Goal: Task Accomplishment & Management: Manage account settings

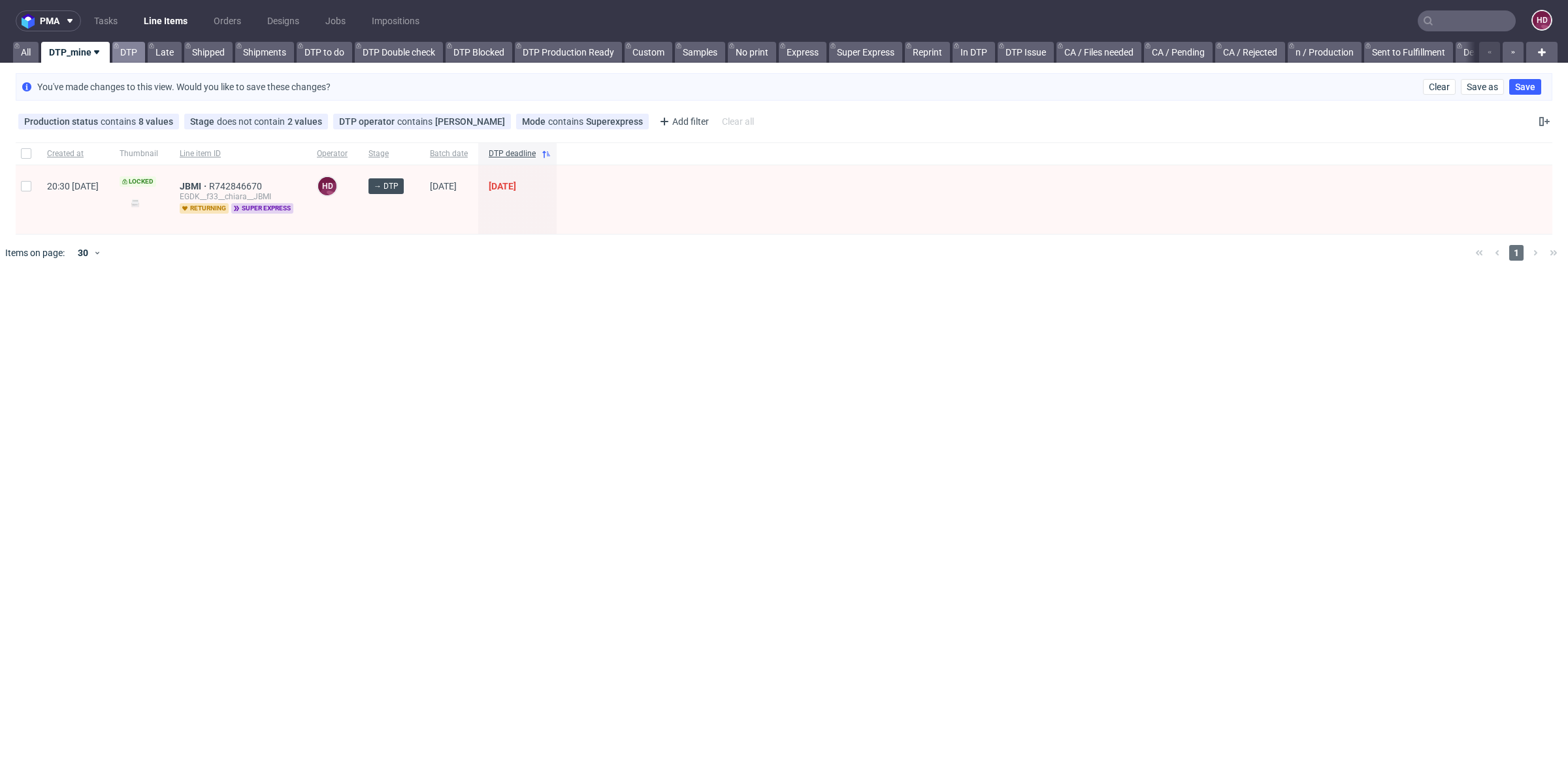
click at [128, 56] on link "DTP" at bounding box center [128, 53] width 32 height 21
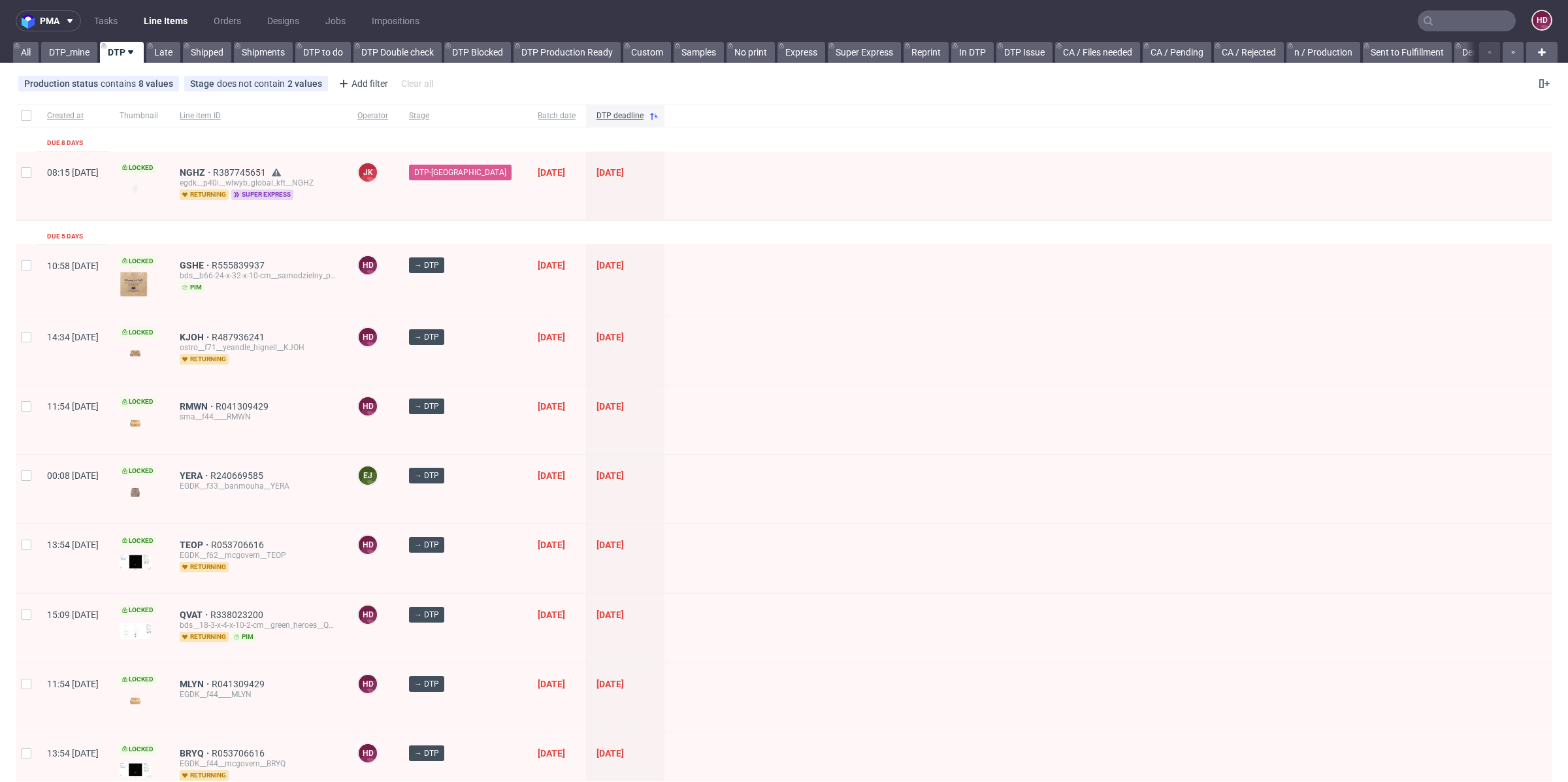
click at [282, 190] on span "super express" at bounding box center [262, 194] width 62 height 10
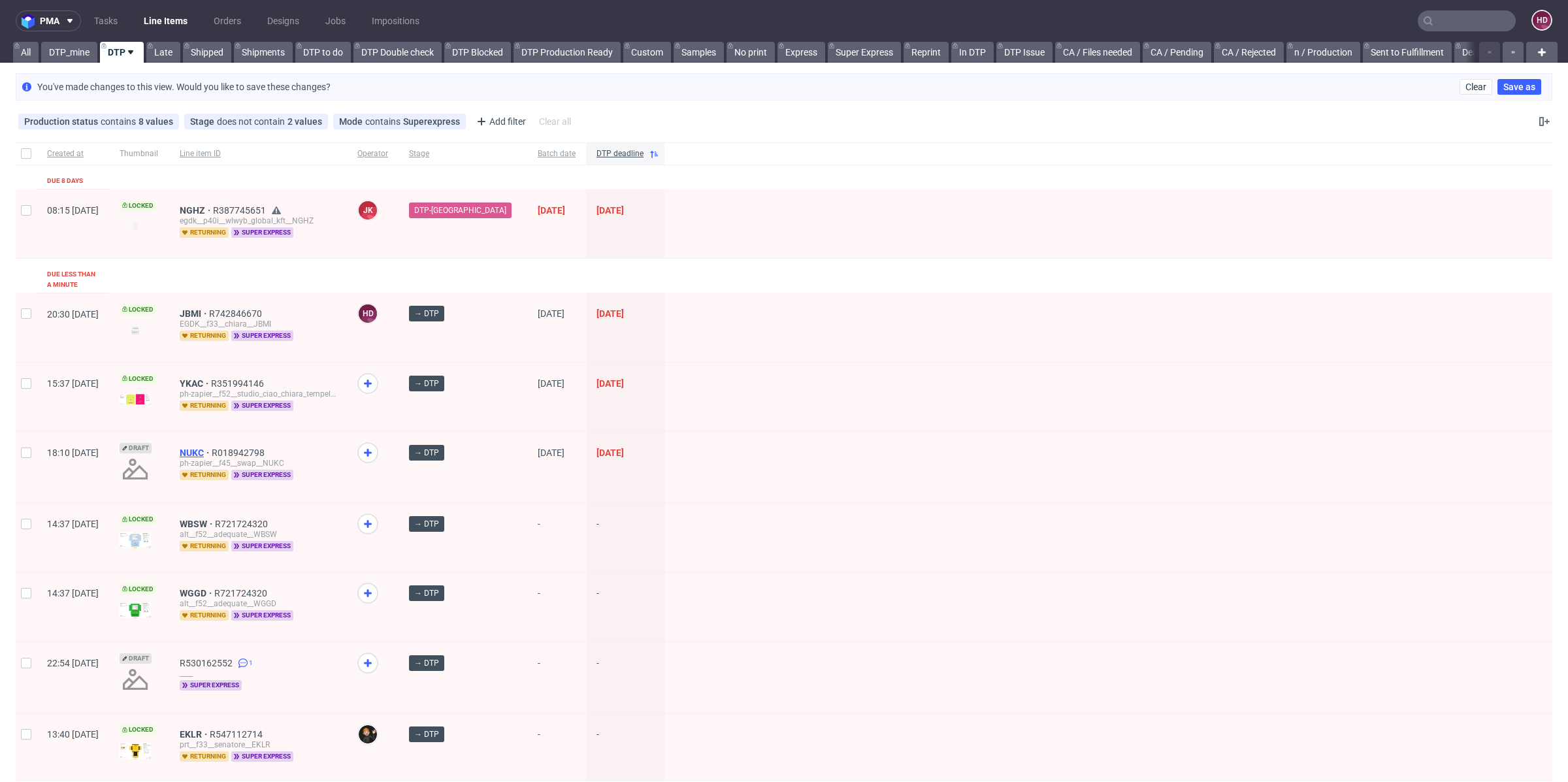
click at [212, 448] on span "NUKC" at bounding box center [195, 452] width 32 height 10
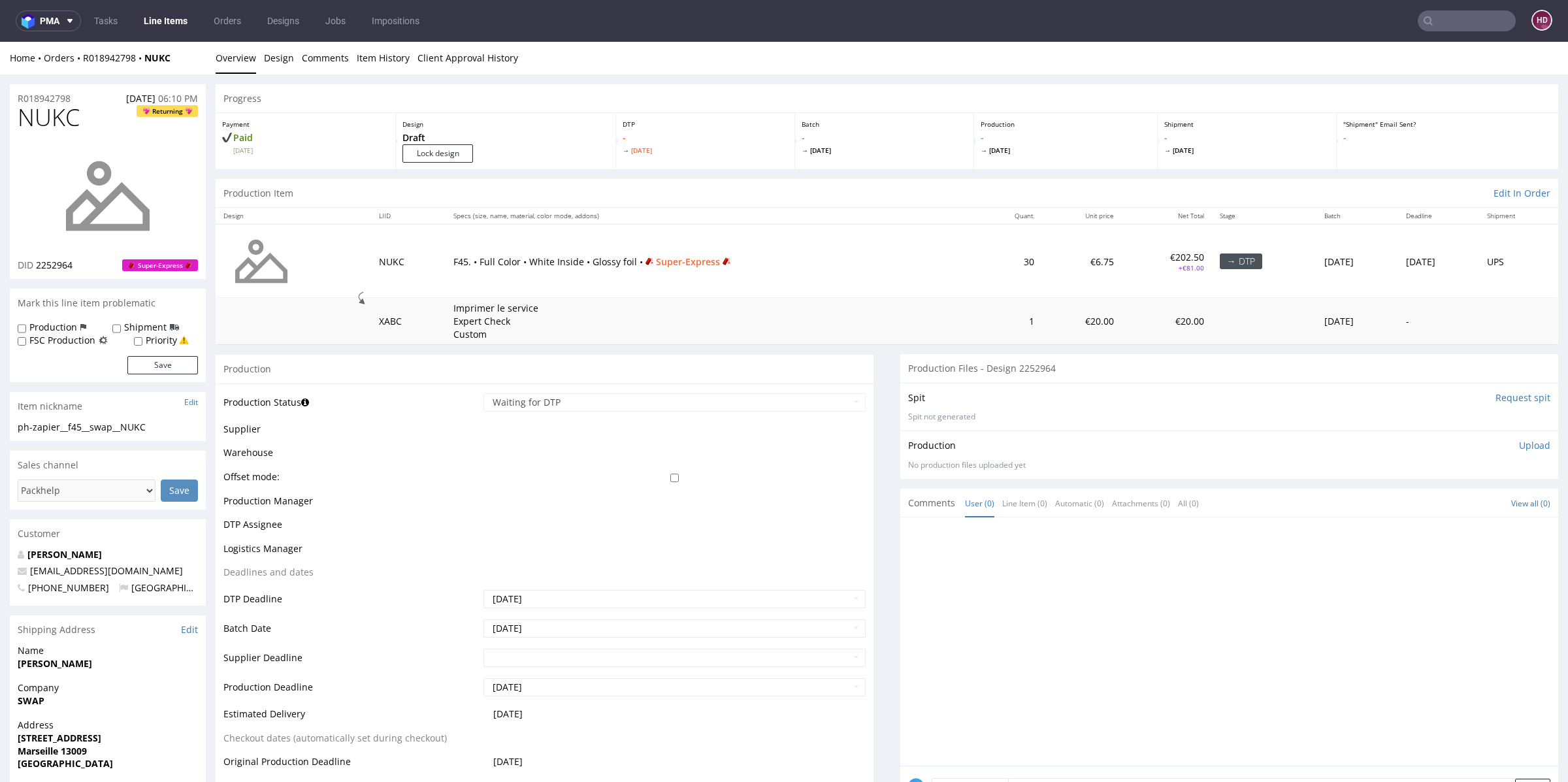
click at [165, 20] on link "Line Items" at bounding box center [166, 21] width 59 height 21
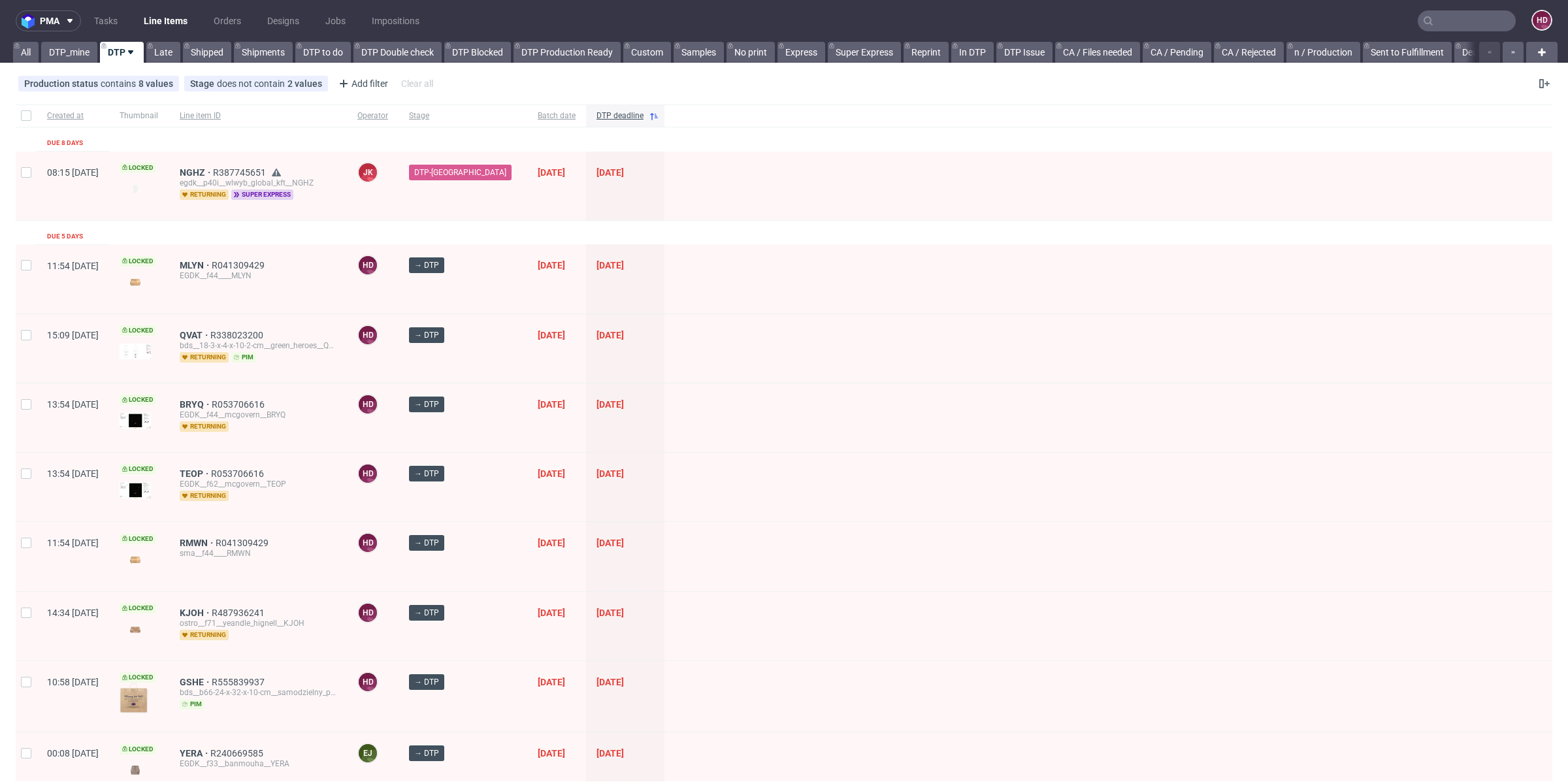
click at [297, 184] on div "egdk__p40i__wlwyb_global_kft__NGHZ" at bounding box center [258, 182] width 157 height 10
click at [293, 194] on span "super express" at bounding box center [262, 194] width 62 height 10
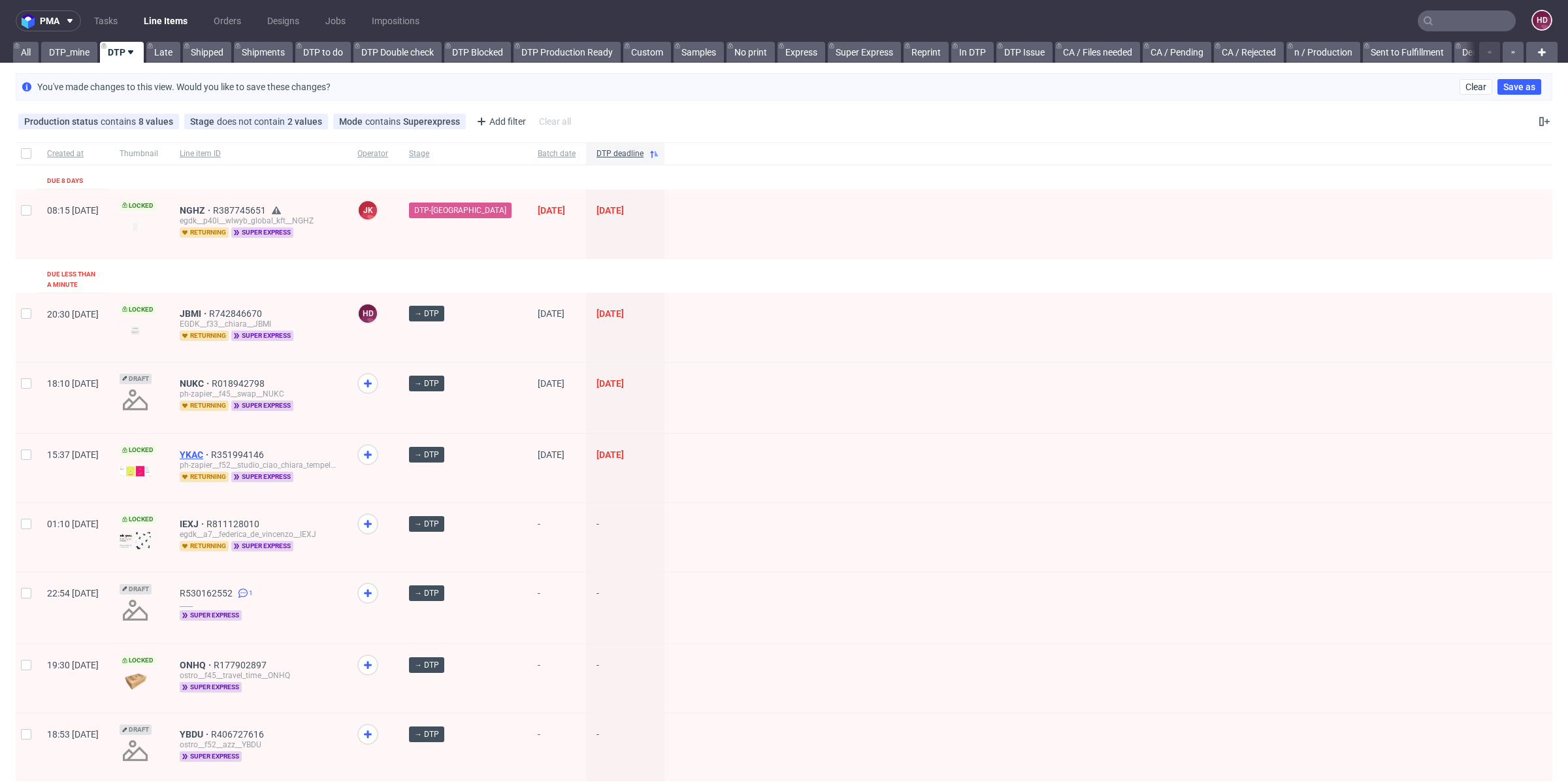
click at [211, 450] on span "YKAC" at bounding box center [195, 455] width 31 height 10
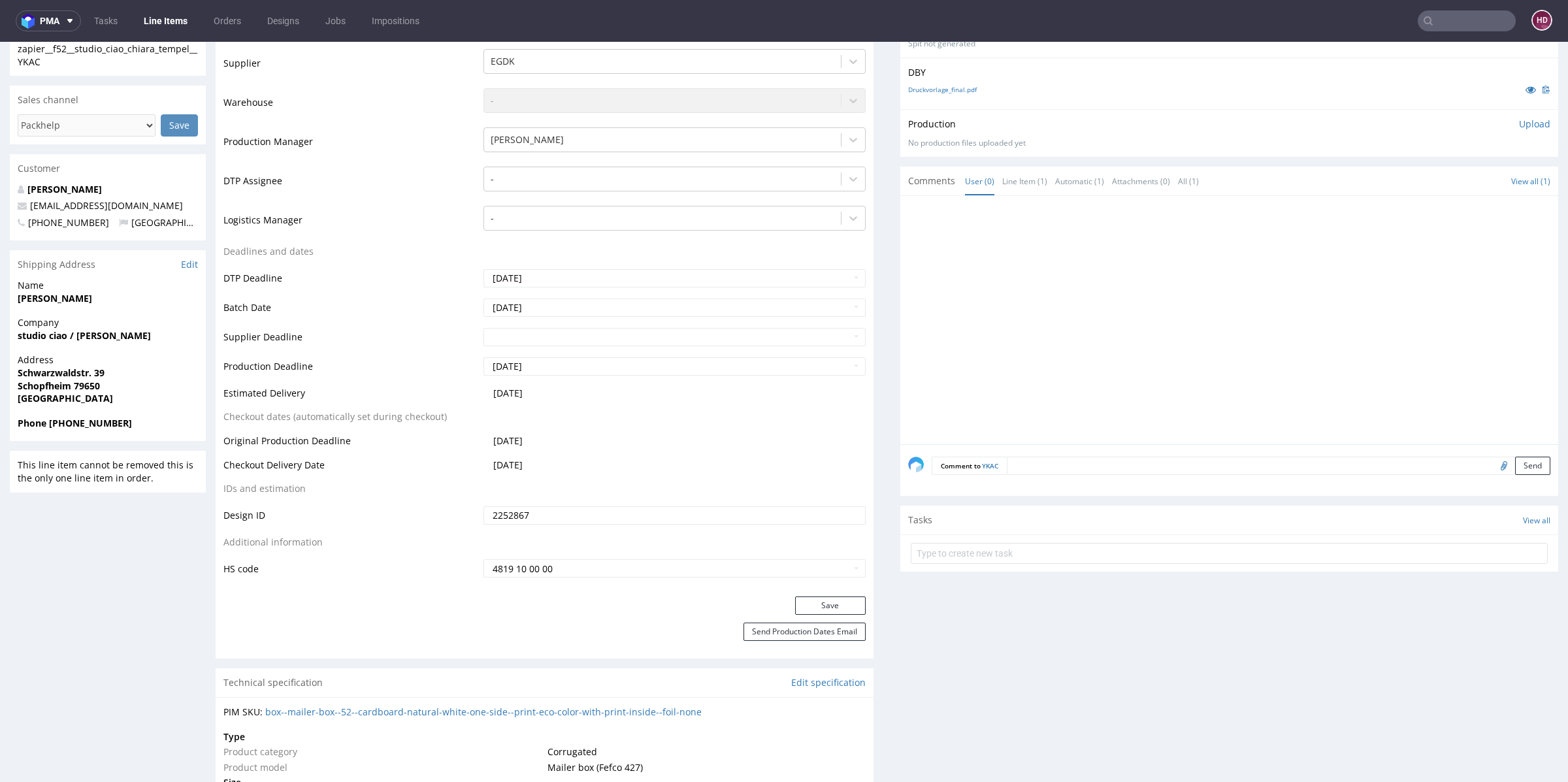
scroll to position [258, 0]
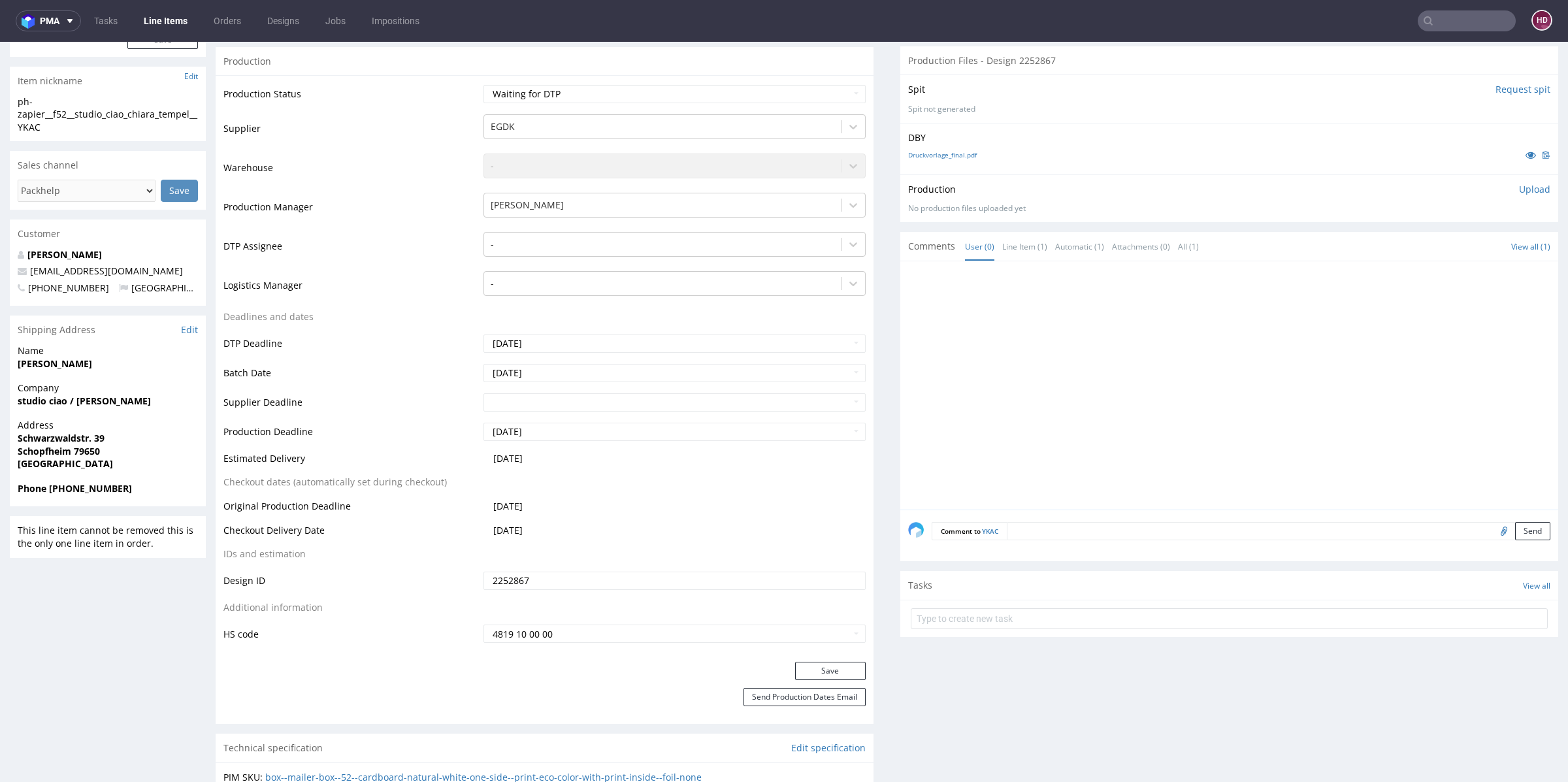
click at [184, 18] on link "Line Items" at bounding box center [166, 21] width 59 height 21
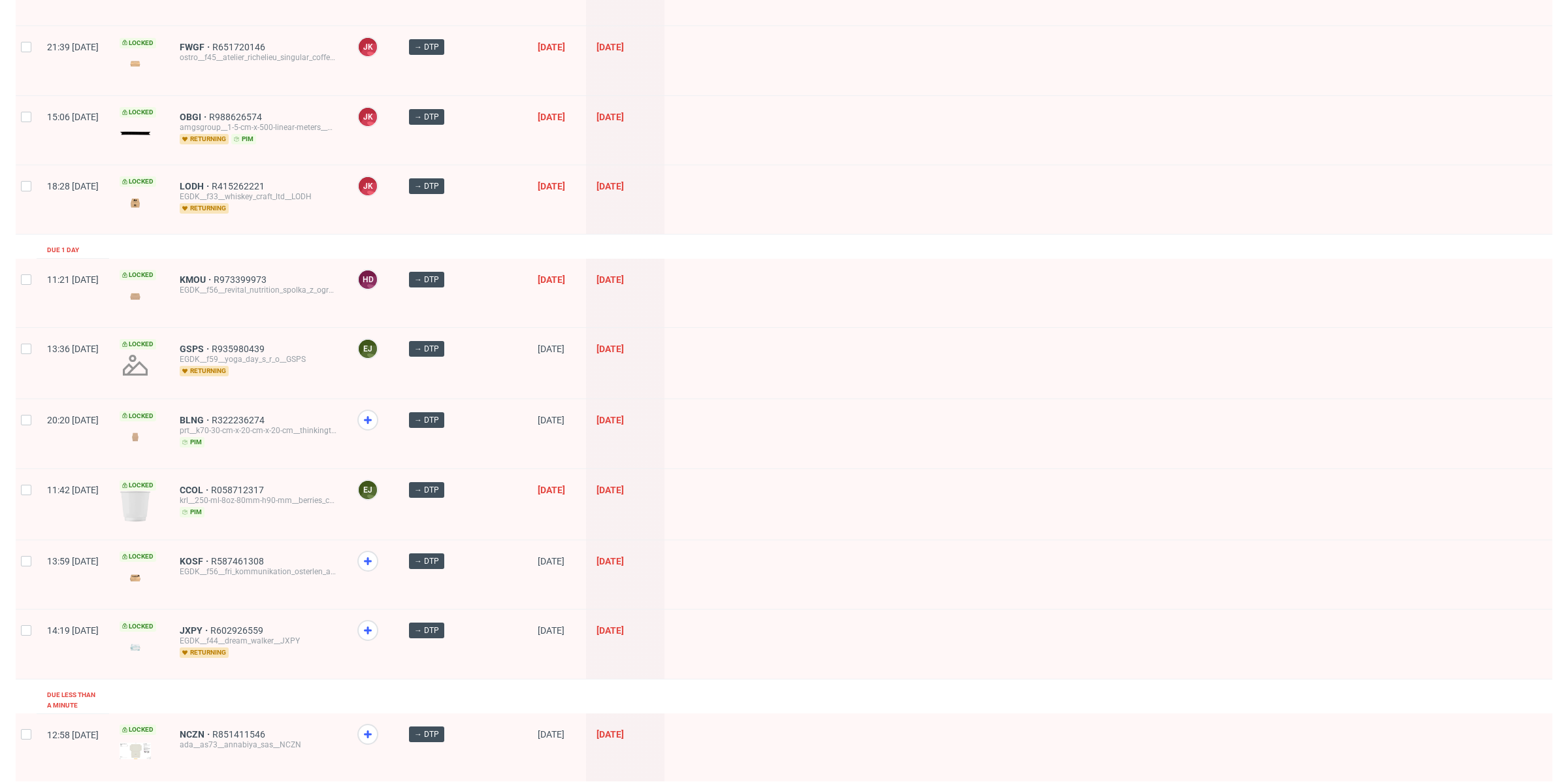
scroll to position [1590, 0]
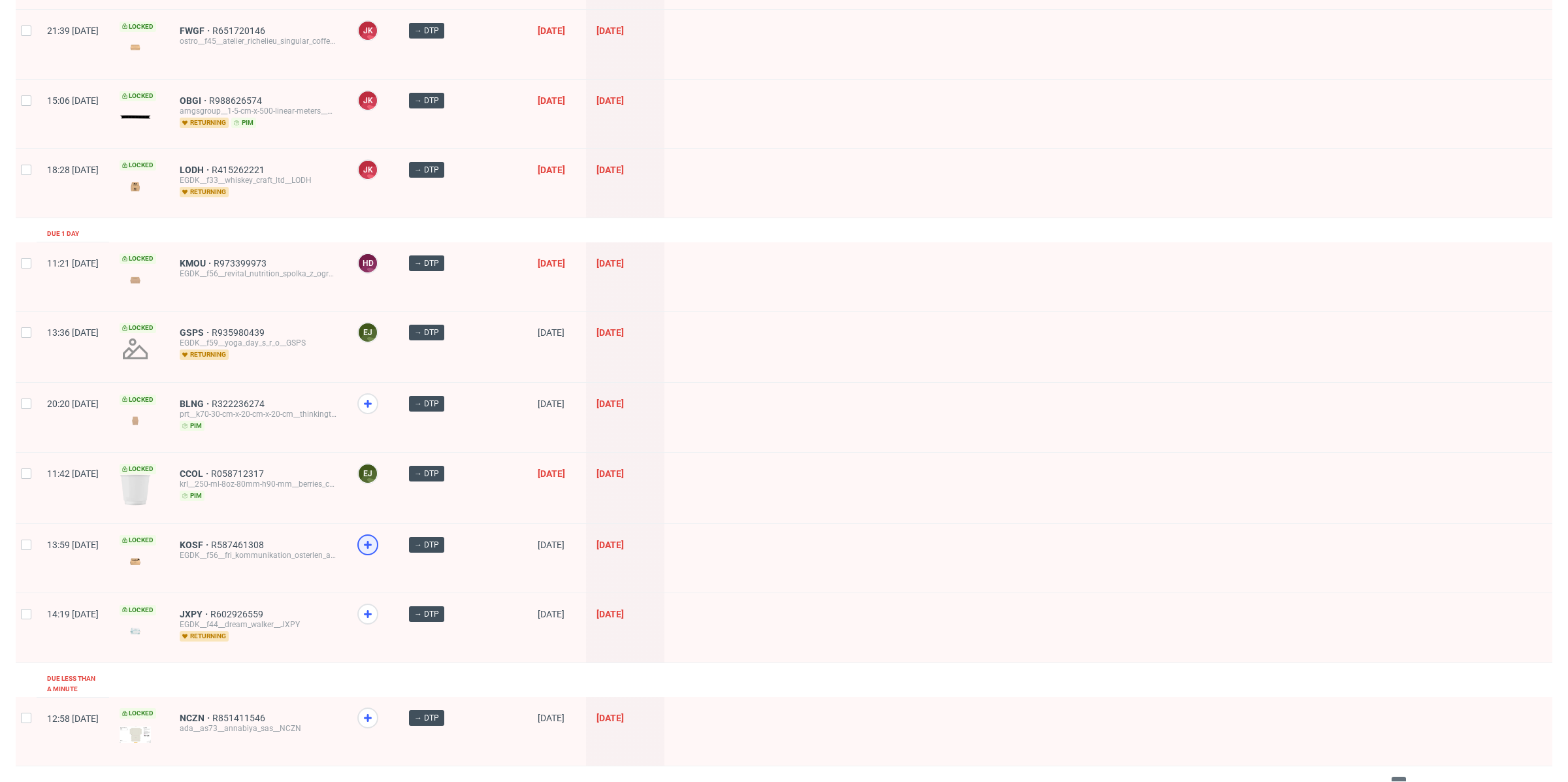
click at [376, 537] on icon at bounding box center [367, 545] width 16 height 16
click at [212, 713] on span "NCZN" at bounding box center [195, 718] width 32 height 10
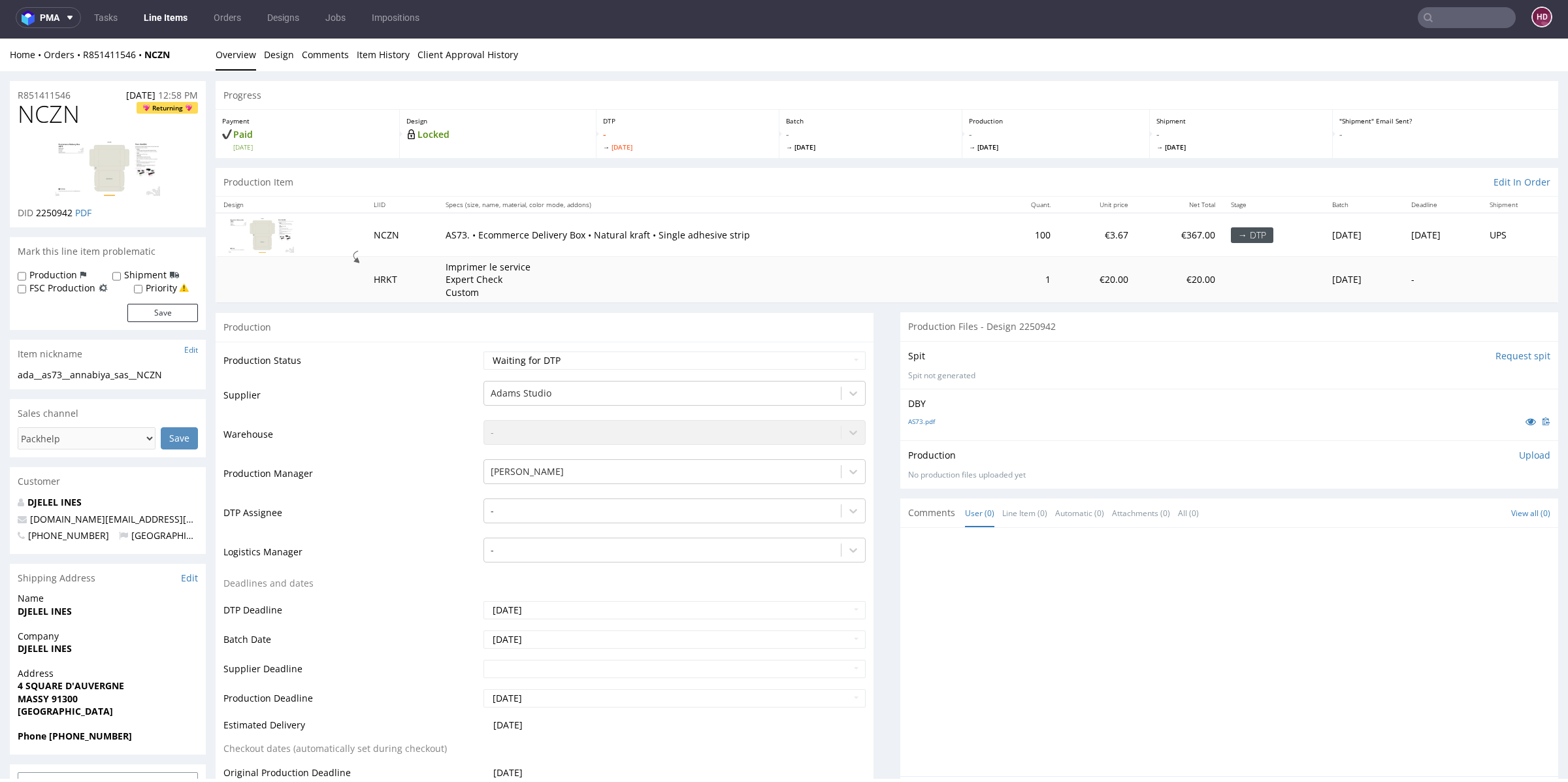
click at [174, 13] on link "Line Items" at bounding box center [166, 17] width 59 height 21
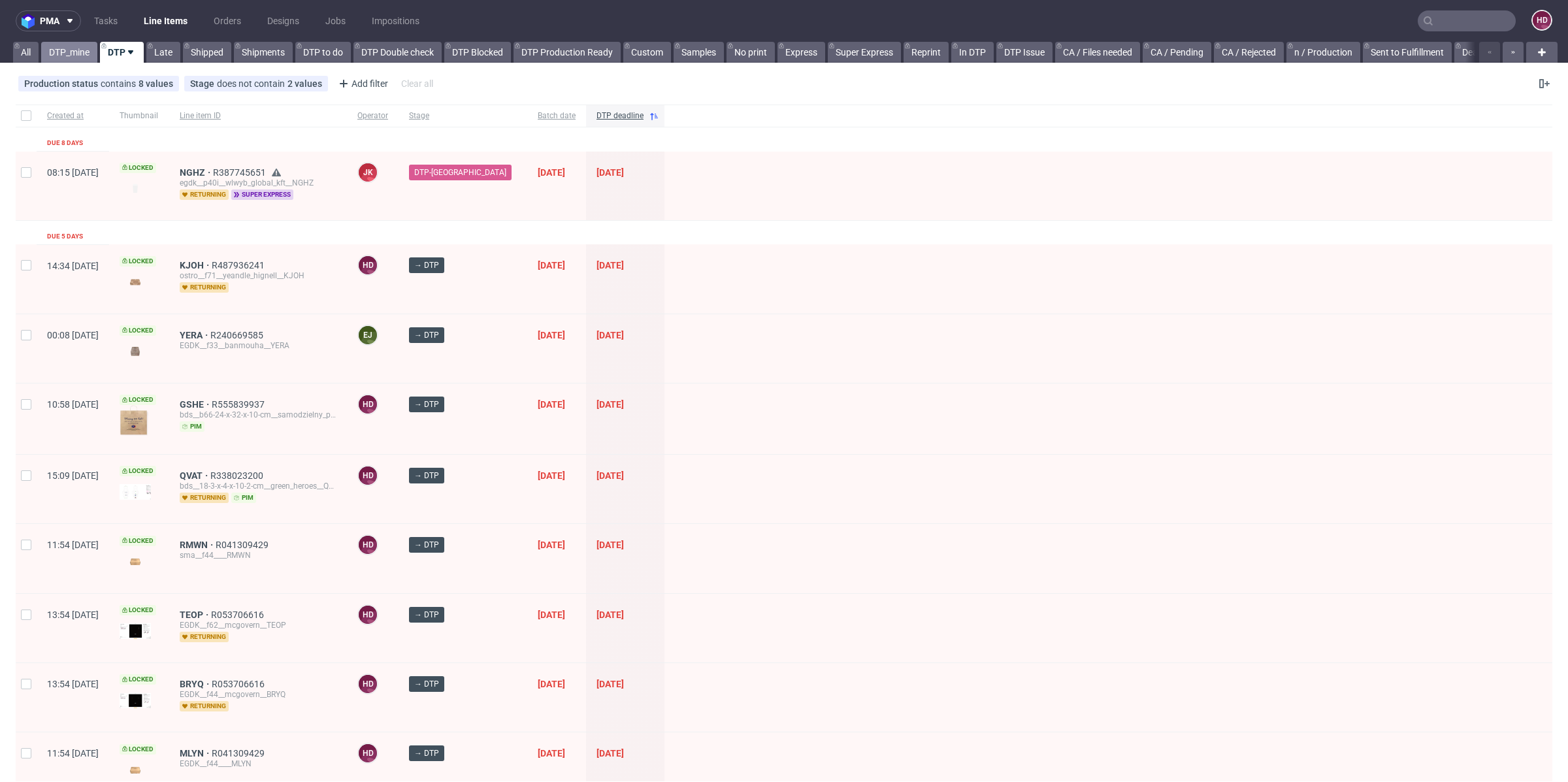
click at [83, 50] on link "DTP_mine" at bounding box center [69, 53] width 56 height 21
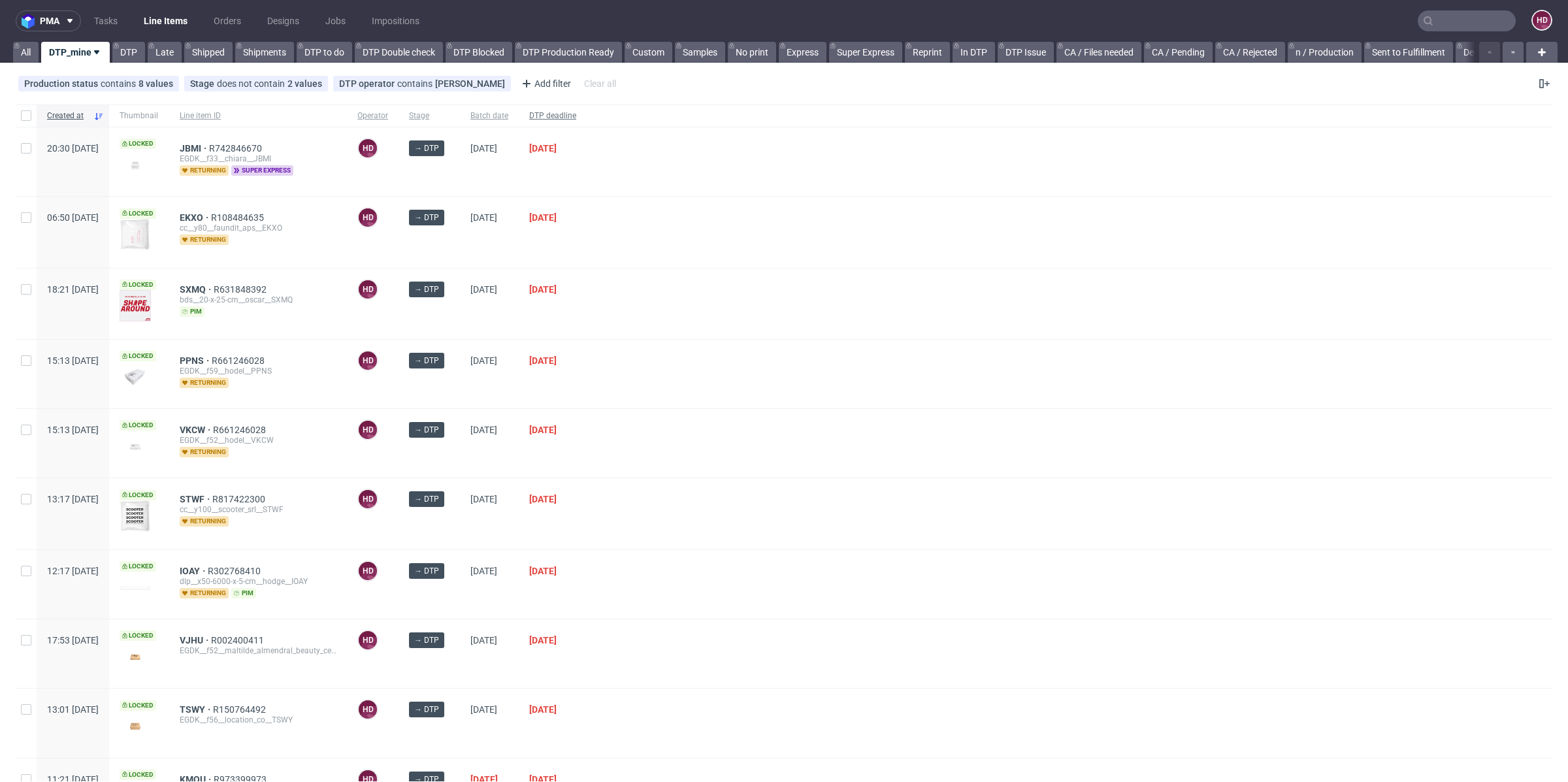
click at [576, 118] on span "DTP deadline" at bounding box center [552, 116] width 47 height 11
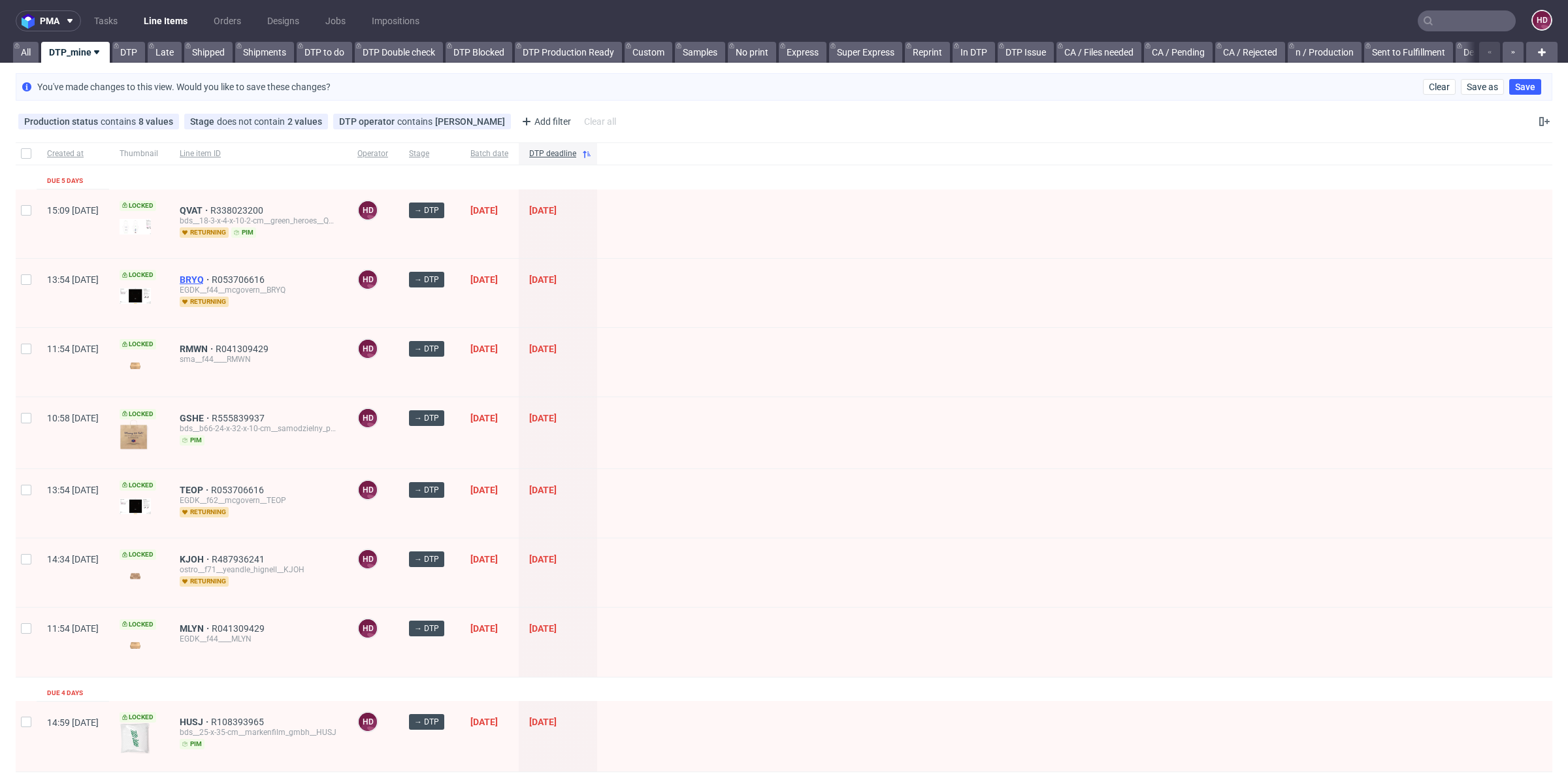
click at [212, 274] on span "BRYQ" at bounding box center [195, 279] width 32 height 10
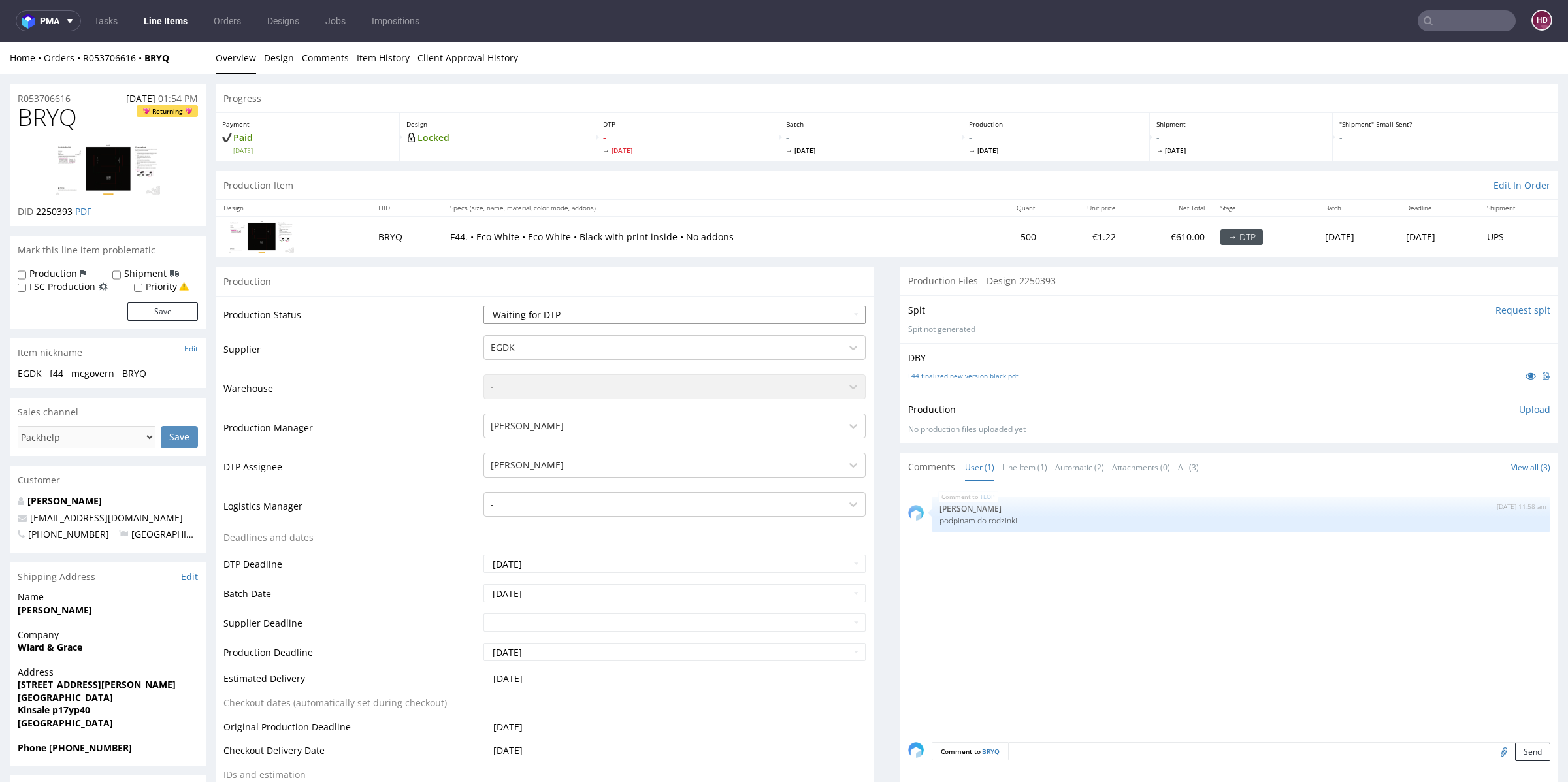
click at [575, 312] on select "Waiting for Artwork Waiting for Diecut Waiting for Mockup Waiting for DTP Waiti…" at bounding box center [674, 315] width 382 height 18
select select "dtp_in_process"
click at [483, 306] on select "Waiting for Artwork Waiting for Diecut Waiting for Mockup Waiting for DTP Waiti…" at bounding box center [674, 315] width 382 height 18
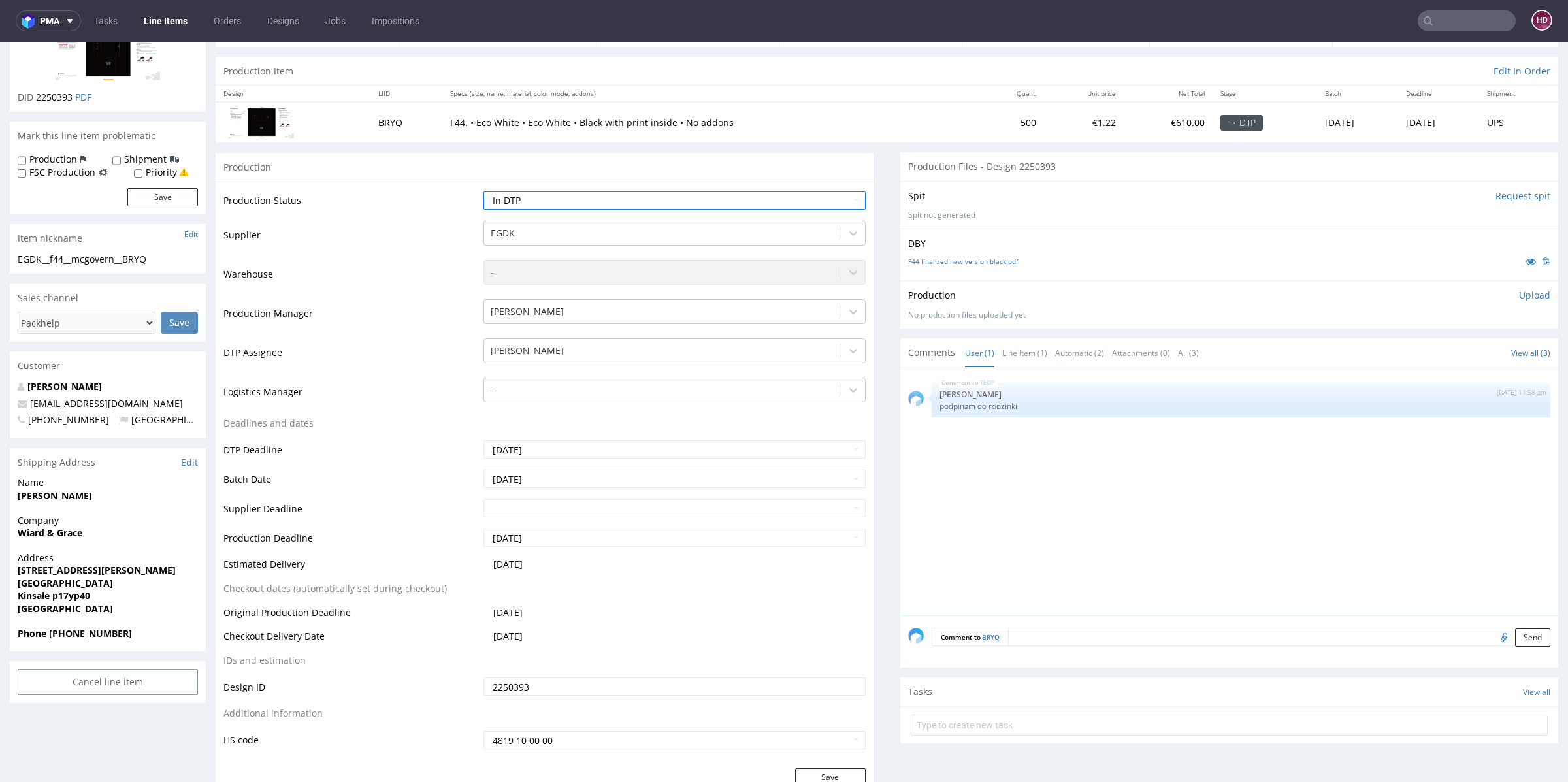
scroll to position [557, 0]
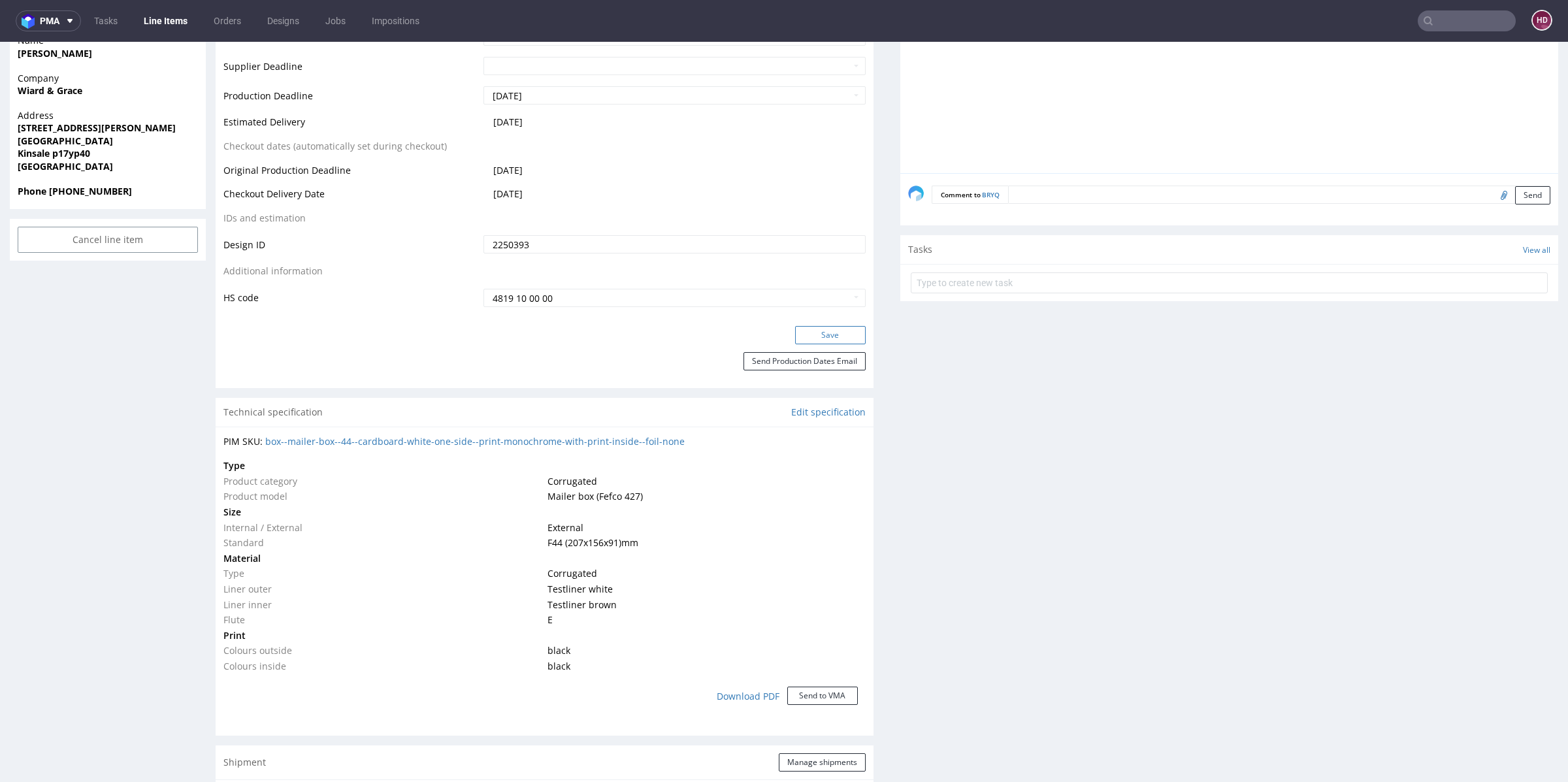
click at [795, 339] on button "Save" at bounding box center [830, 335] width 70 height 18
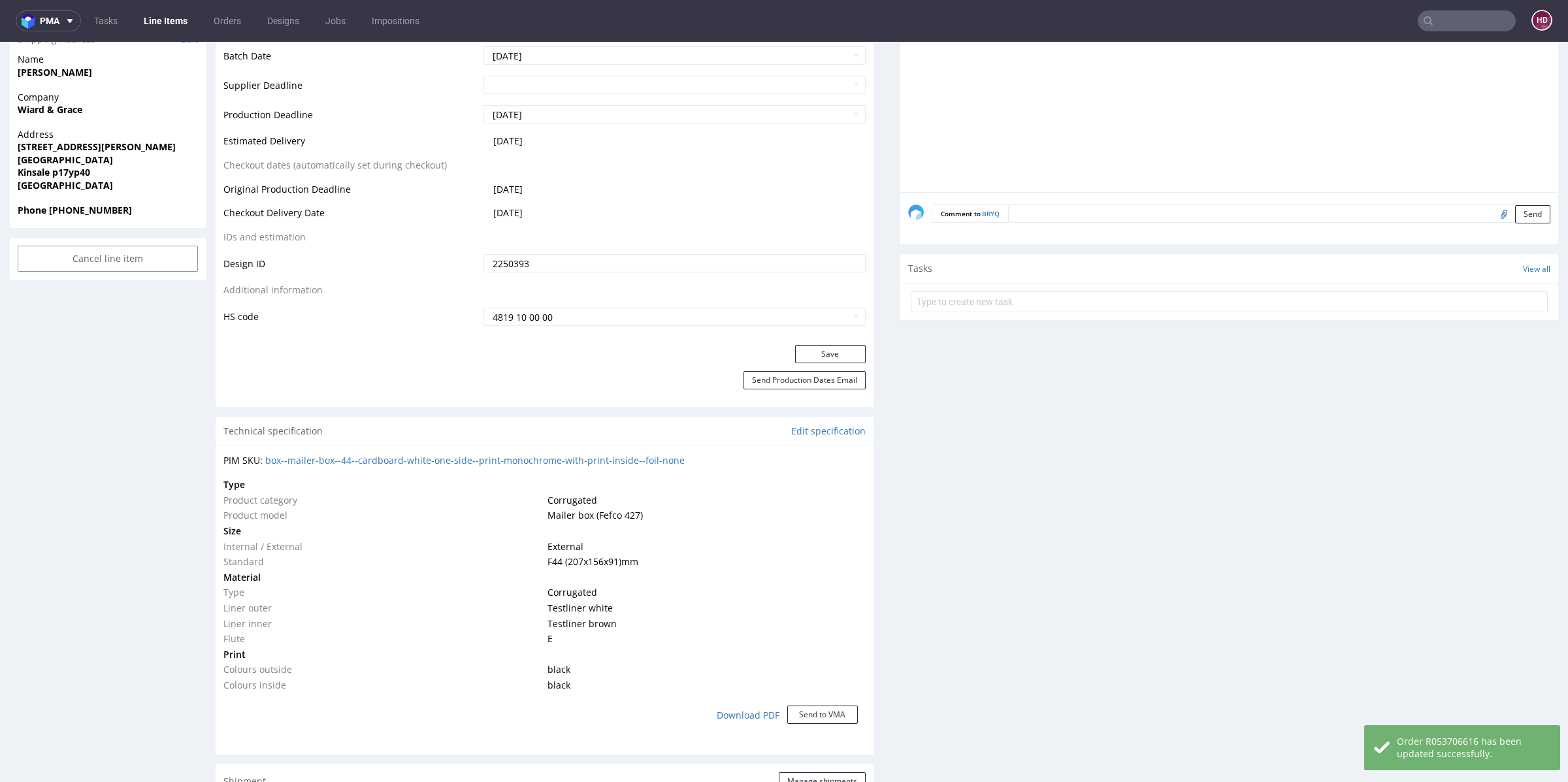
scroll to position [0, 0]
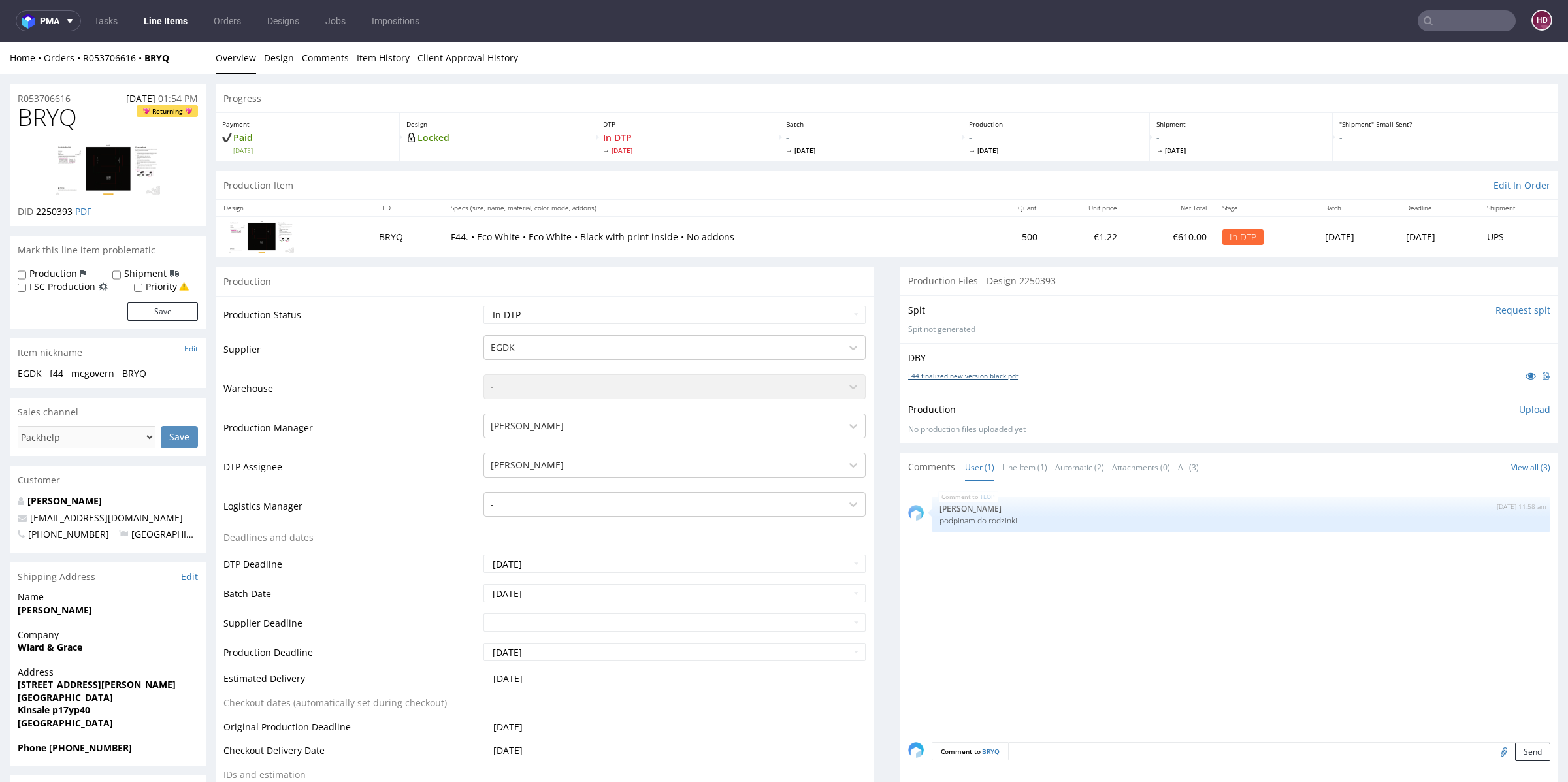
click at [908, 375] on link "F44 finalized new version black.pdf" at bounding box center [962, 375] width 110 height 9
click at [151, 24] on link "Line Items" at bounding box center [166, 21] width 59 height 21
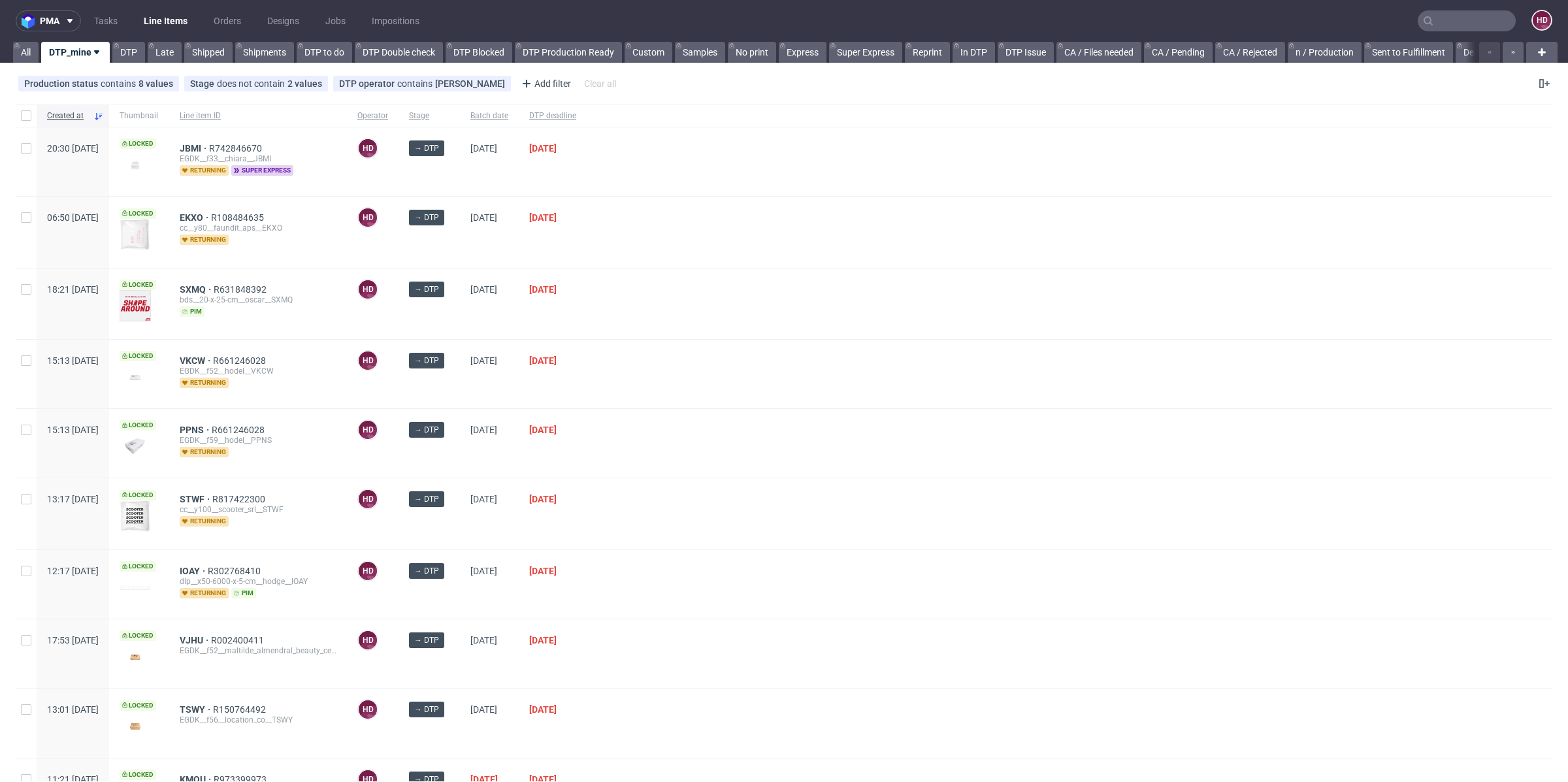
scroll to position [537, 0]
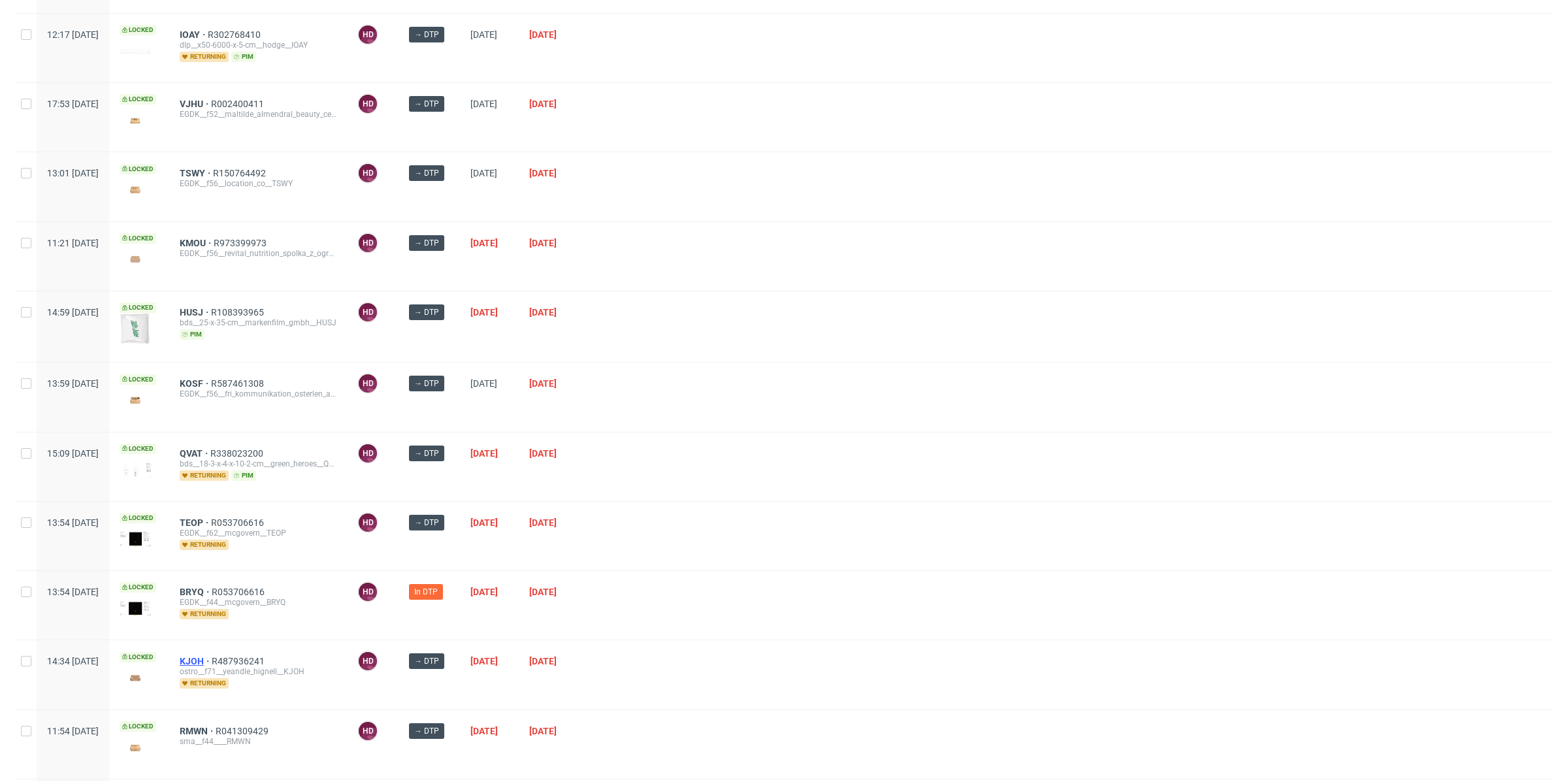
click at [212, 656] on span "KJOH" at bounding box center [195, 661] width 32 height 10
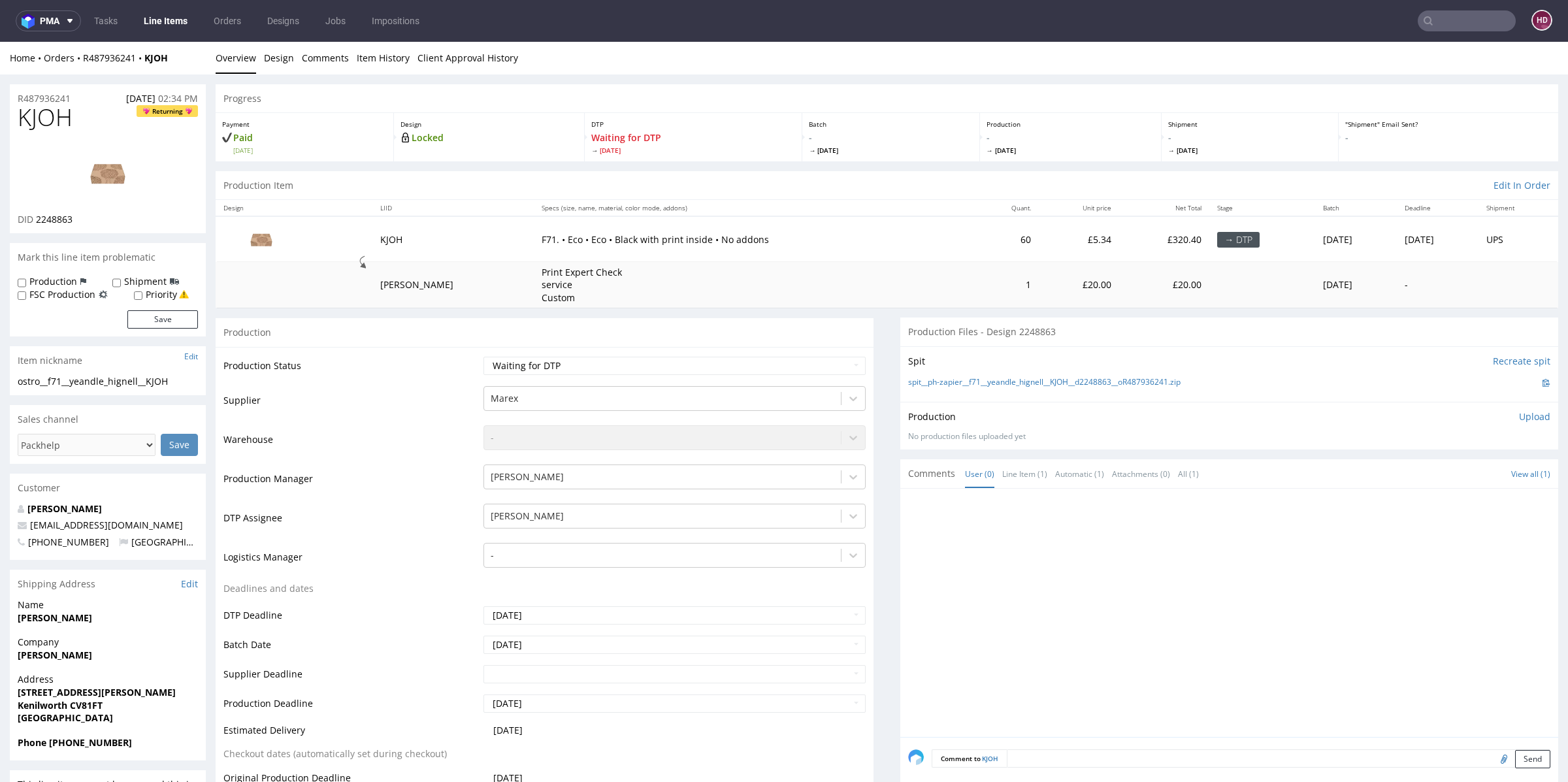
click at [99, 154] on img at bounding box center [107, 173] width 104 height 59
click at [103, 173] on img at bounding box center [107, 173] width 104 height 59
